Goal: Task Accomplishment & Management: Use online tool/utility

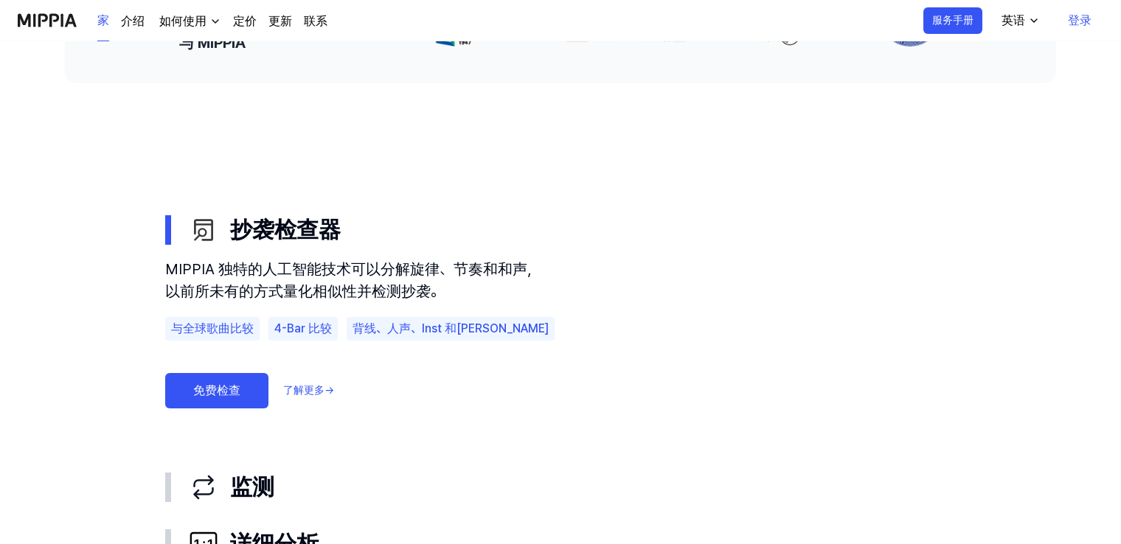
scroll to position [720, 0]
click at [218, 383] on link "免费检查" at bounding box center [216, 389] width 103 height 35
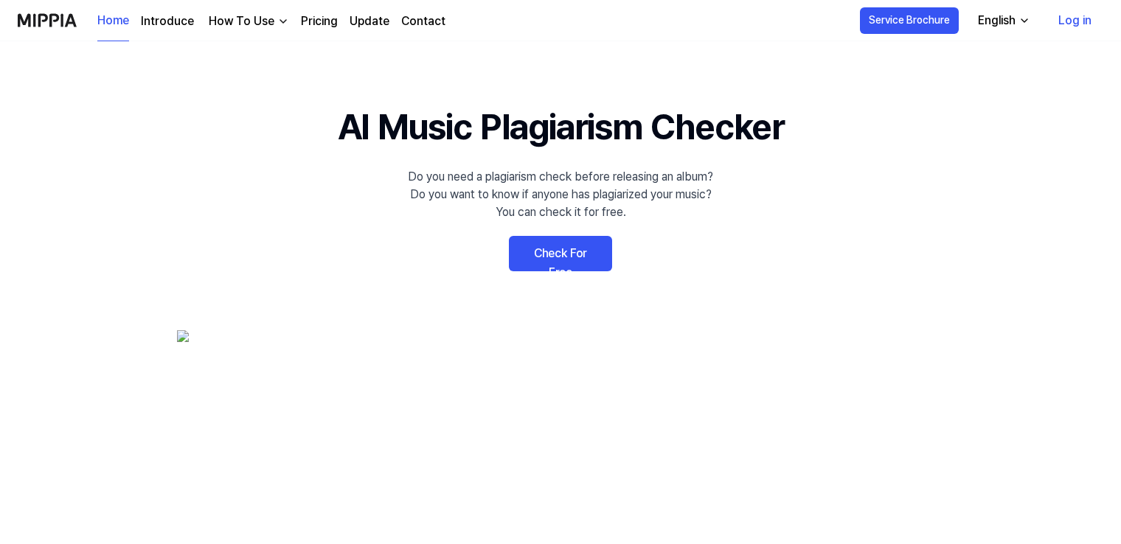
click at [1065, 22] on link "Log in" at bounding box center [1074, 20] width 57 height 41
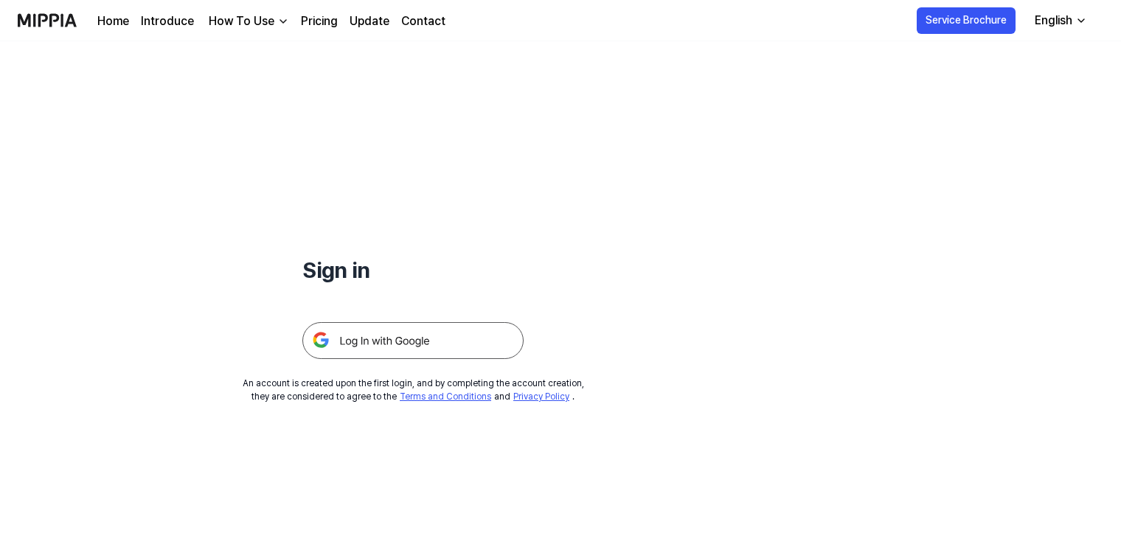
click at [487, 349] on img at bounding box center [412, 340] width 221 height 37
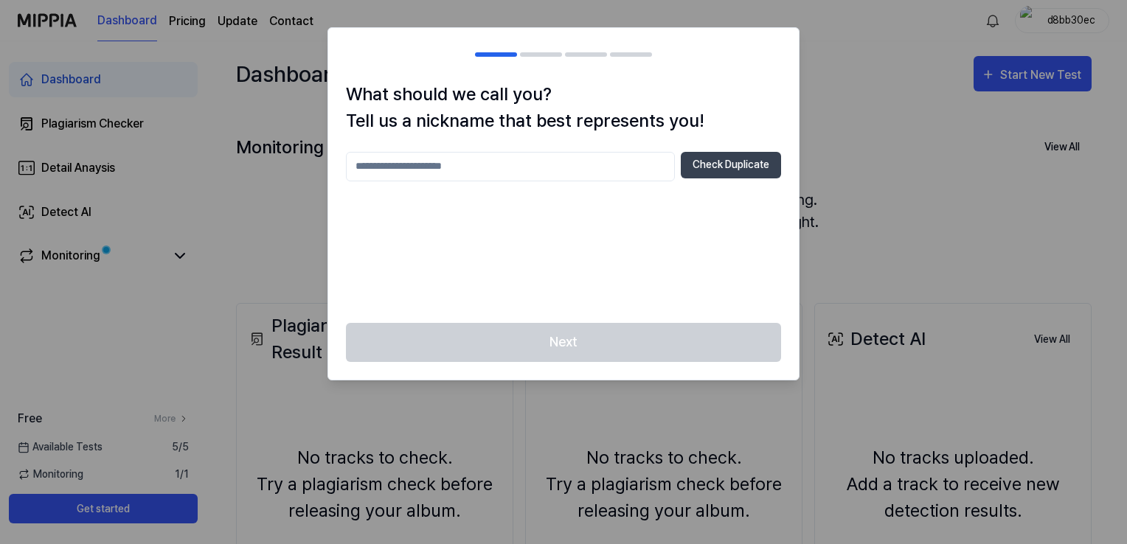
click at [672, 220] on div "Check Duplicate" at bounding box center [563, 228] width 435 height 153
click at [563, 176] on input "text" at bounding box center [510, 166] width 329 height 29
type input "**********"
click at [701, 163] on button "Check Duplicate" at bounding box center [730, 165] width 100 height 27
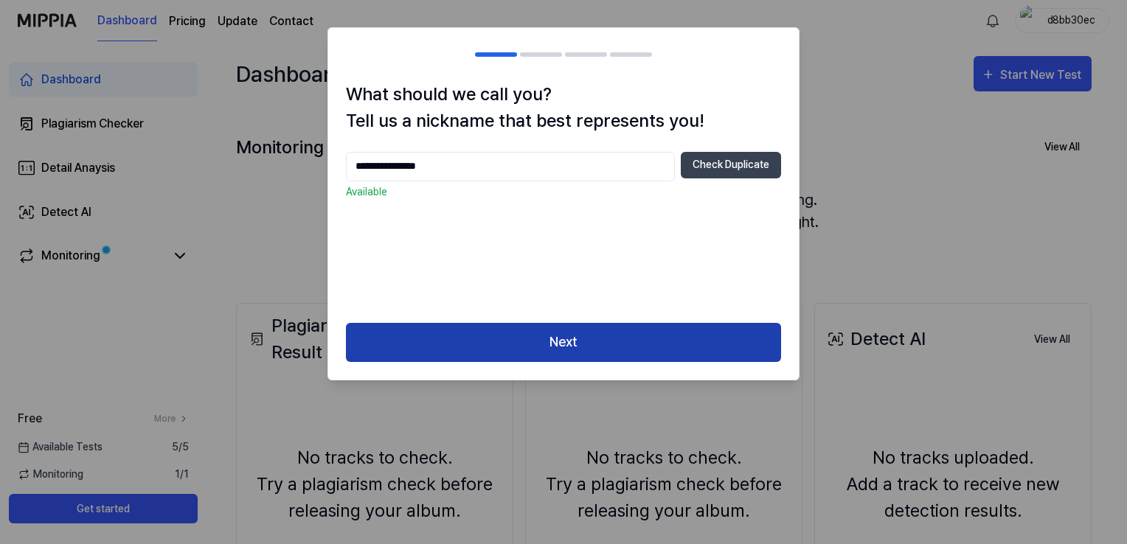
click at [638, 332] on button "Next" at bounding box center [563, 342] width 435 height 39
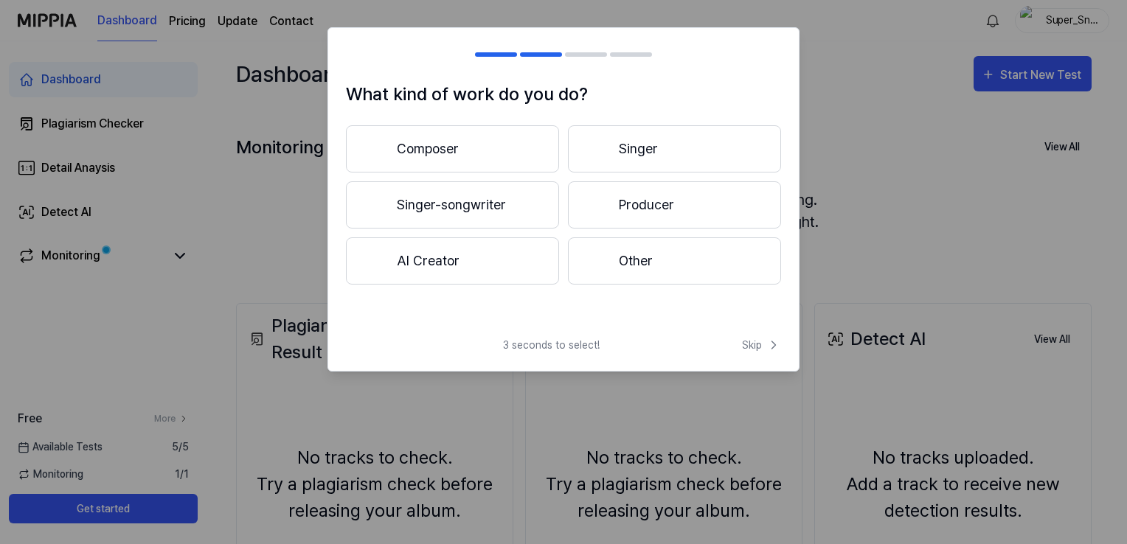
click at [380, 102] on h1 "What kind of work do you do?" at bounding box center [563, 94] width 435 height 27
click at [636, 265] on button "Other" at bounding box center [674, 260] width 213 height 47
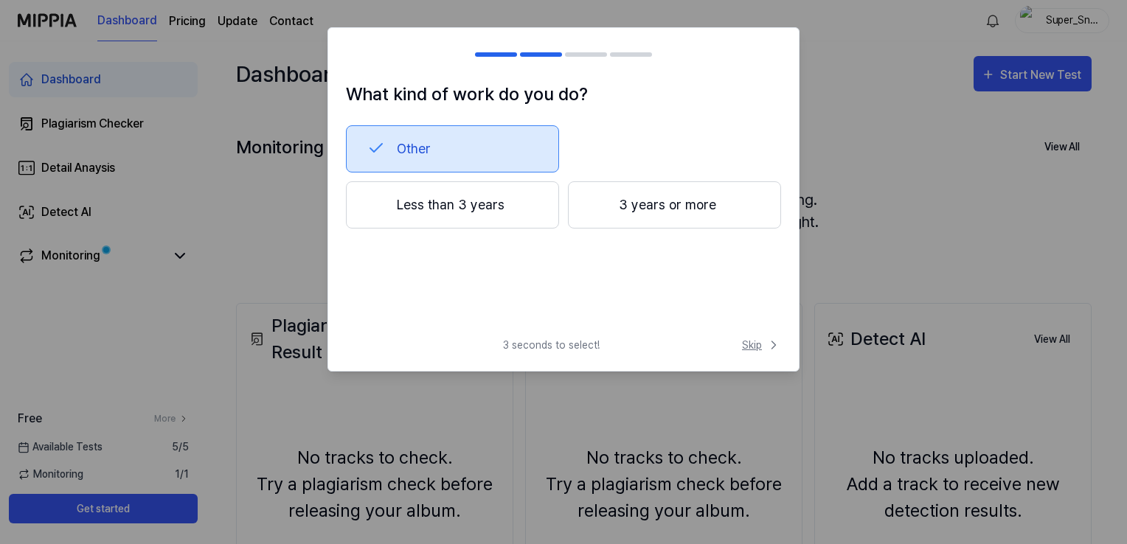
click at [748, 347] on span "Skip" at bounding box center [761, 345] width 39 height 15
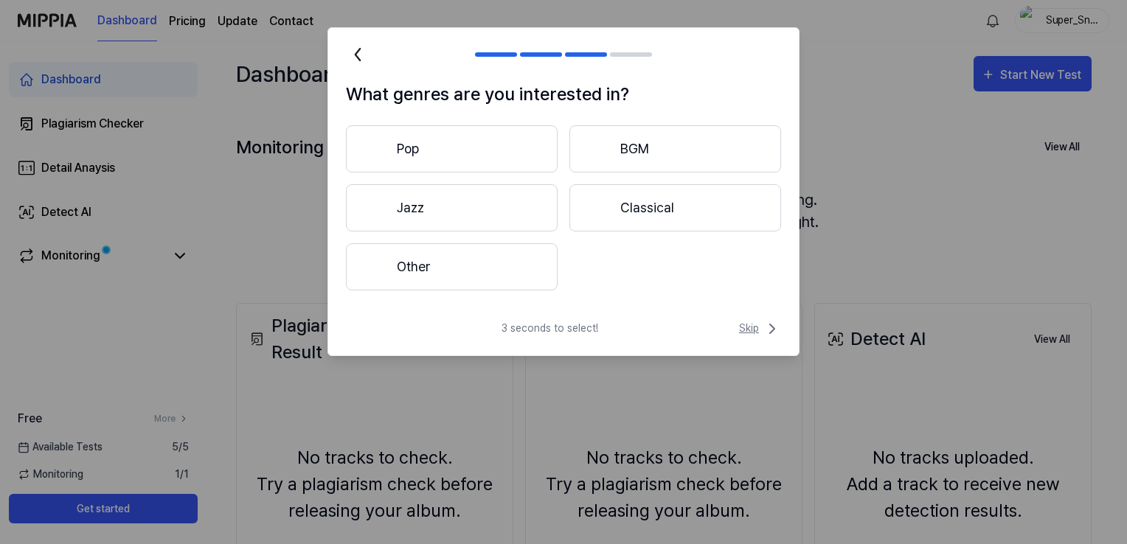
click at [762, 335] on span "Skip" at bounding box center [760, 329] width 42 height 18
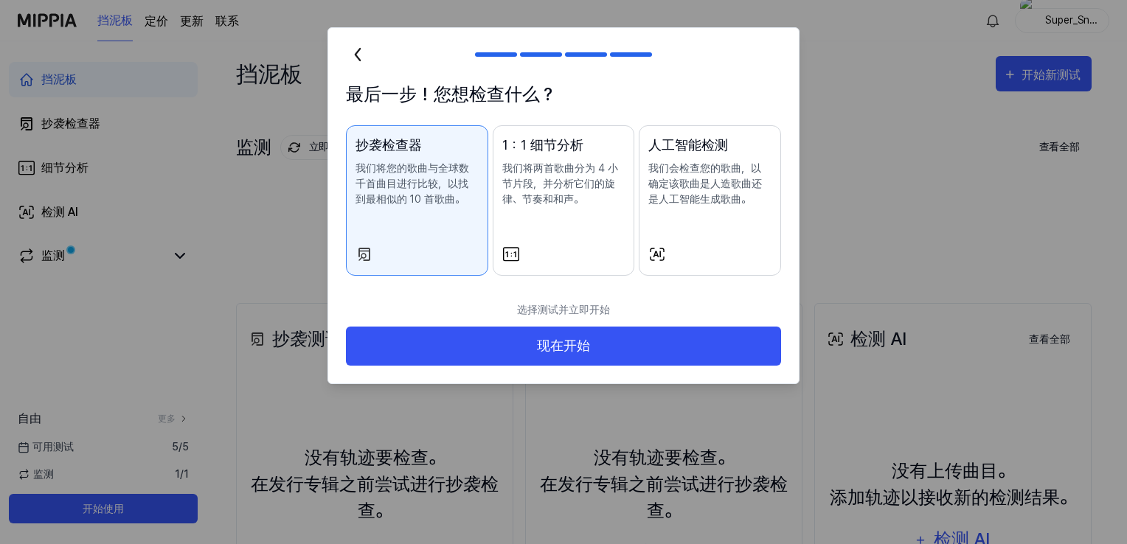
click at [602, 232] on div "1：1 细节分析 我们将两首歌曲分为 4 小节片段，并分析它们的旋律、节奏和和声。" at bounding box center [563, 186] width 123 height 102
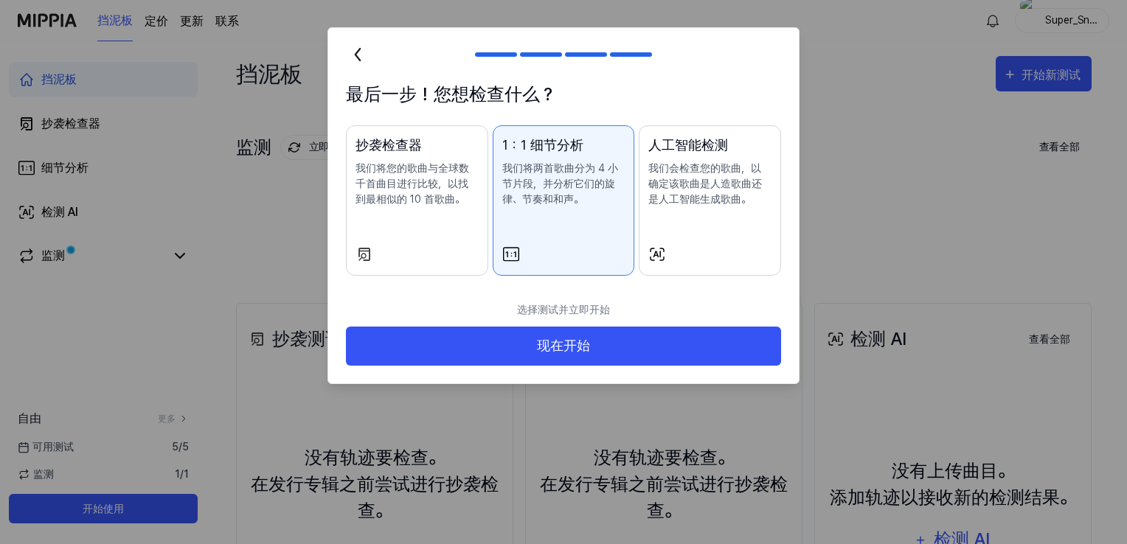
click at [700, 220] on div "人工智能检测 我们会检查您的歌曲，以确定该歌曲是人造歌曲还是人工智能生成歌曲。" at bounding box center [709, 186] width 123 height 102
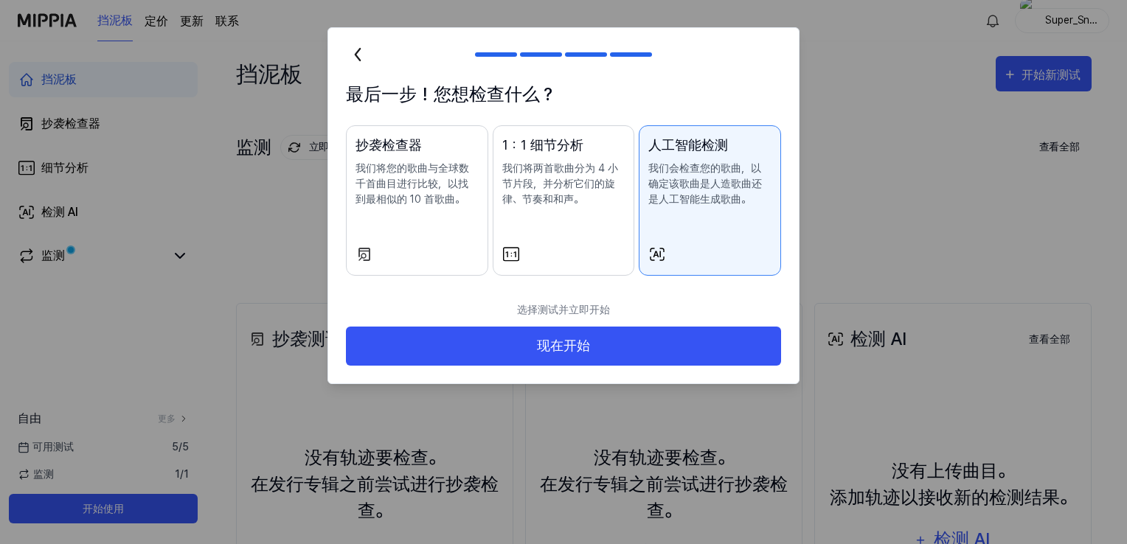
click at [438, 220] on div "抄袭检查器 我们将您的歌曲与全球数千首曲目进行比较，以找到最相似的 10 首歌曲。" at bounding box center [416, 186] width 123 height 102
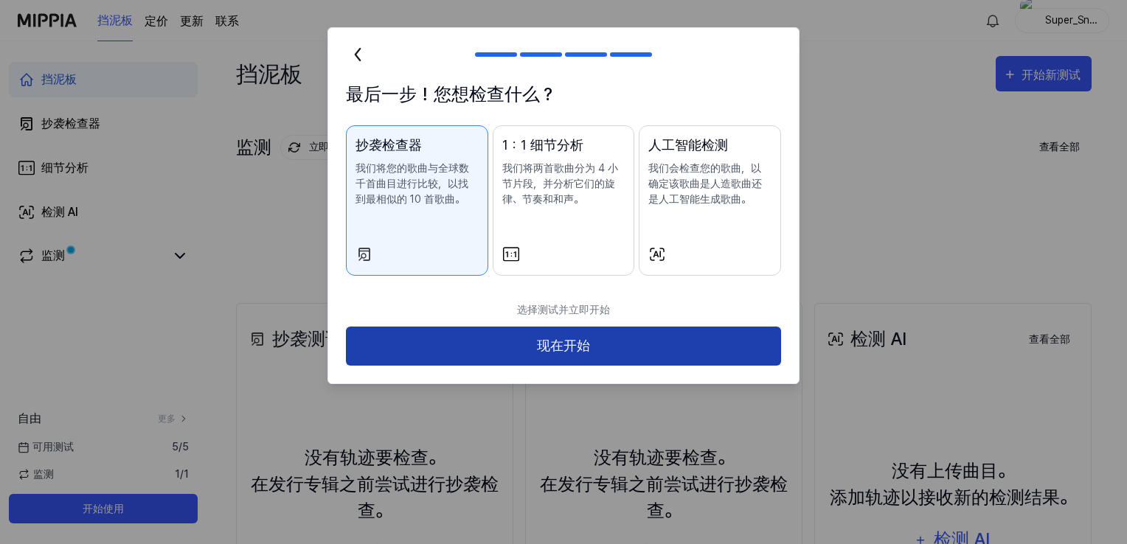
click at [510, 349] on button "现在开始" at bounding box center [563, 346] width 435 height 39
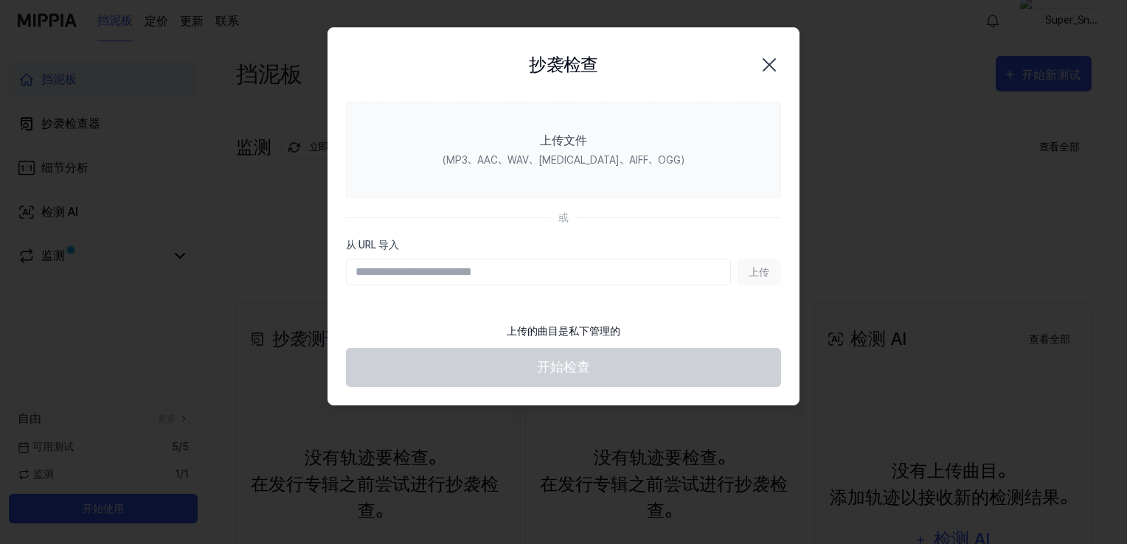
click at [573, 260] on input "从 URL 导入" at bounding box center [538, 272] width 385 height 27
click at [608, 229] on section "上传文件 （MP3、AAC、WAV、FLAC、AIFF、OGG） 或 从 URL 导入 上传" at bounding box center [563, 208] width 470 height 213
drag, startPoint x: 762, startPoint y: 61, endPoint x: 766, endPoint y: 69, distance: 8.9
click at [766, 69] on icon "button" at bounding box center [769, 65] width 24 height 24
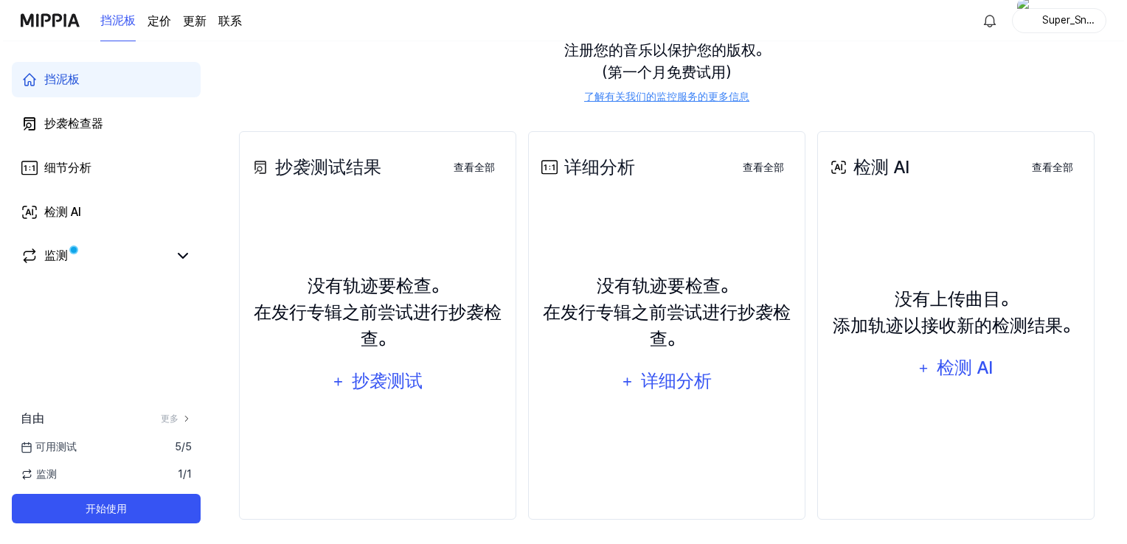
scroll to position [176, 0]
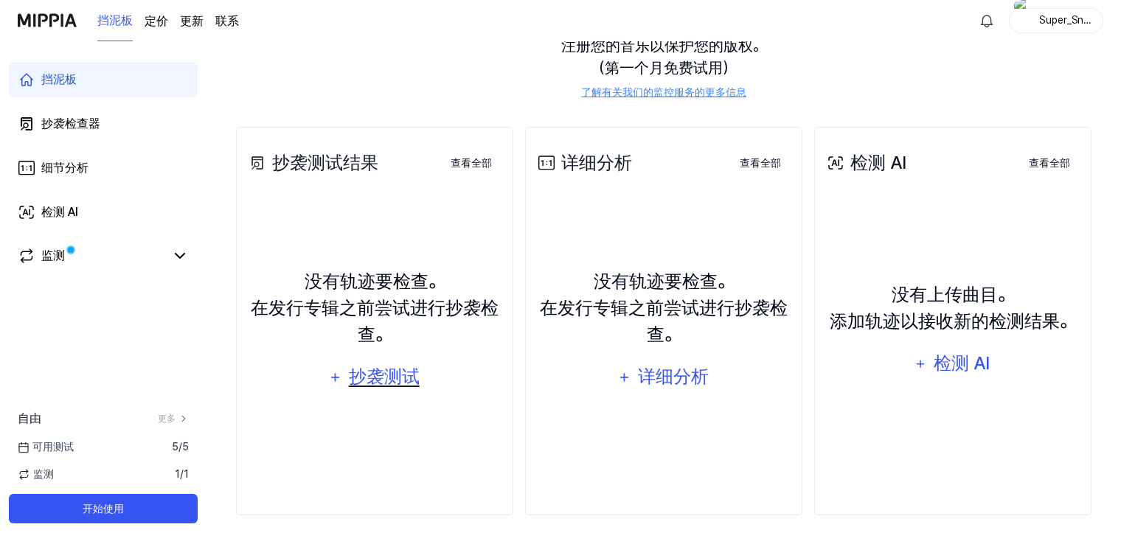
click at [389, 372] on div "抄袭测试" at bounding box center [384, 377] width 74 height 28
